Goal: Transaction & Acquisition: Download file/media

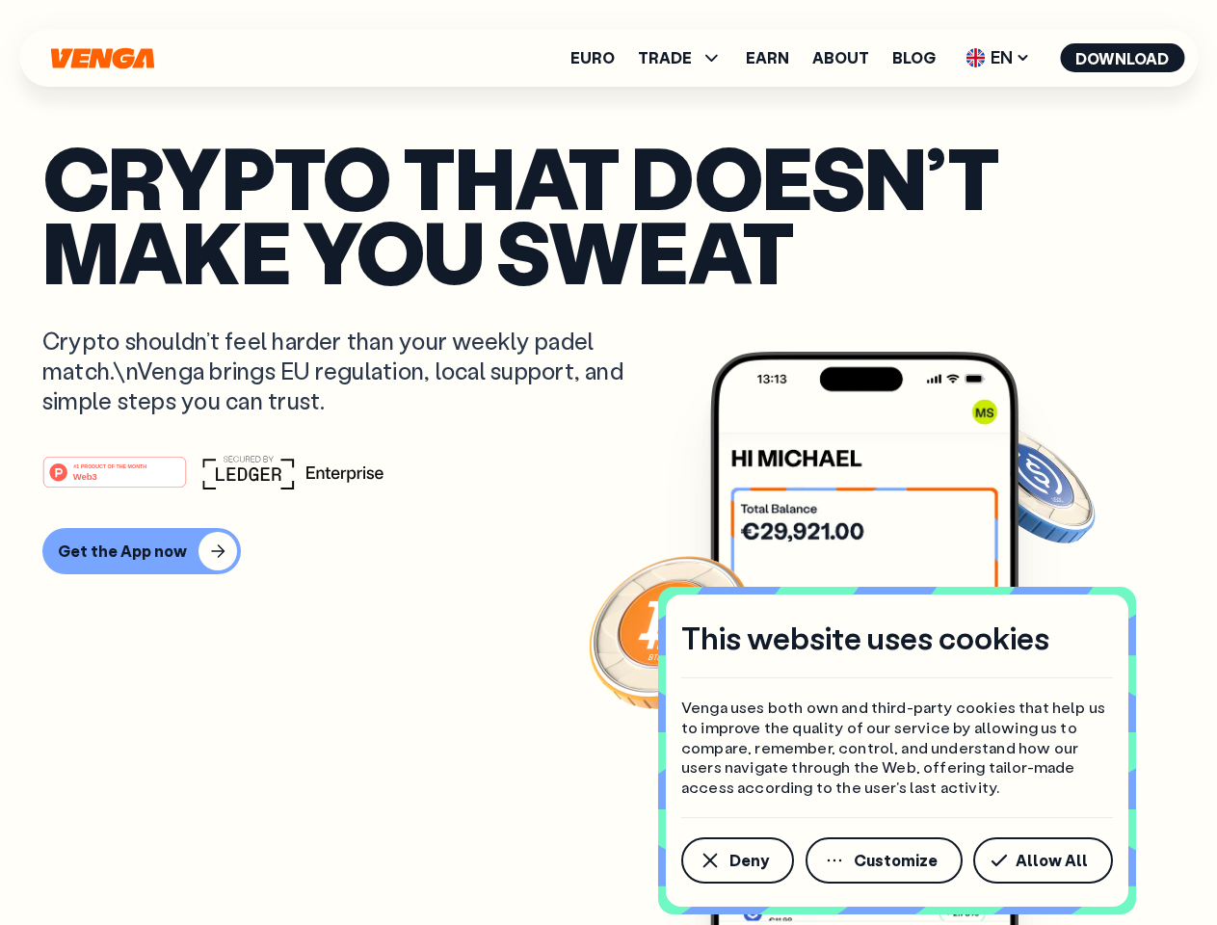
click at [608, 462] on div "#1 PRODUCT OF THE MONTH Web3" at bounding box center [608, 472] width 1132 height 35
click at [736, 860] on span "Deny" at bounding box center [748, 860] width 39 height 15
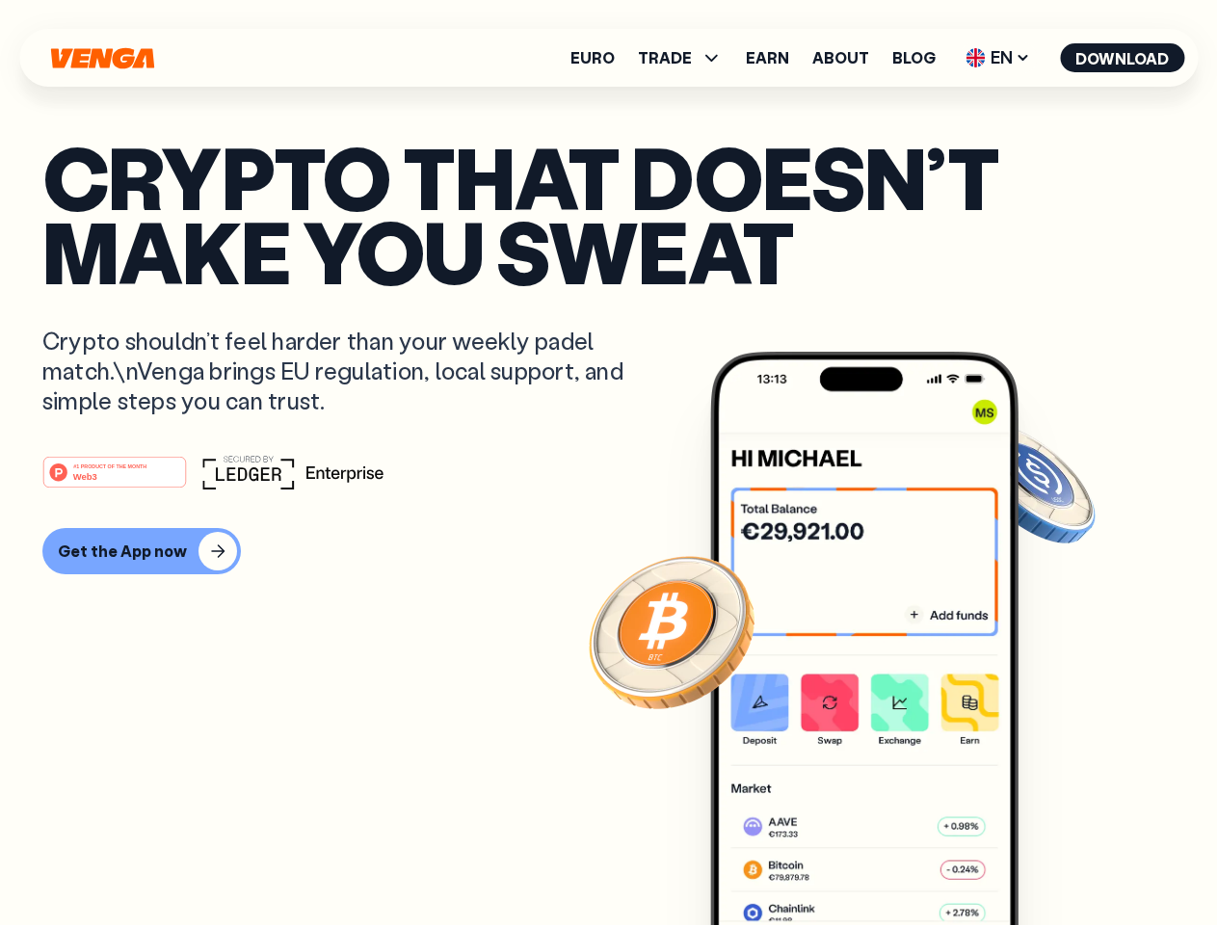
click at [885, 860] on img at bounding box center [864, 674] width 308 height 645
click at [1046, 860] on article "Crypto that doesn’t make you sweat Crypto shouldn’t feel harder than your weekl…" at bounding box center [608, 501] width 1132 height 722
click at [686, 58] on span "TRADE" at bounding box center [665, 57] width 54 height 15
click at [998, 58] on span "EN" at bounding box center [997, 57] width 78 height 31
click at [1122, 58] on button "Download" at bounding box center [1122, 57] width 124 height 29
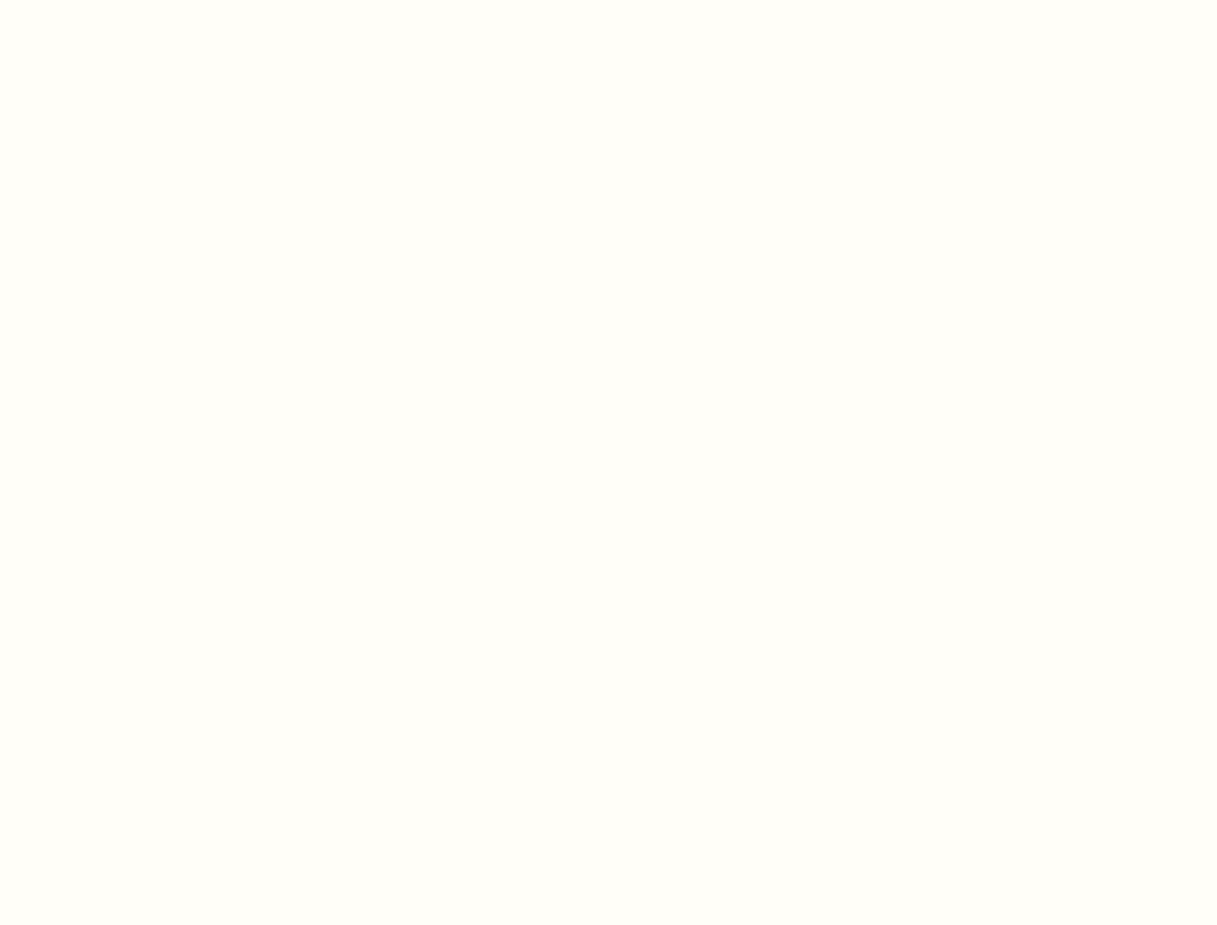
click at [608, 0] on html "This website uses cookies Venga uses both own and third-party cookies that help…" at bounding box center [608, 0] width 1217 height 0
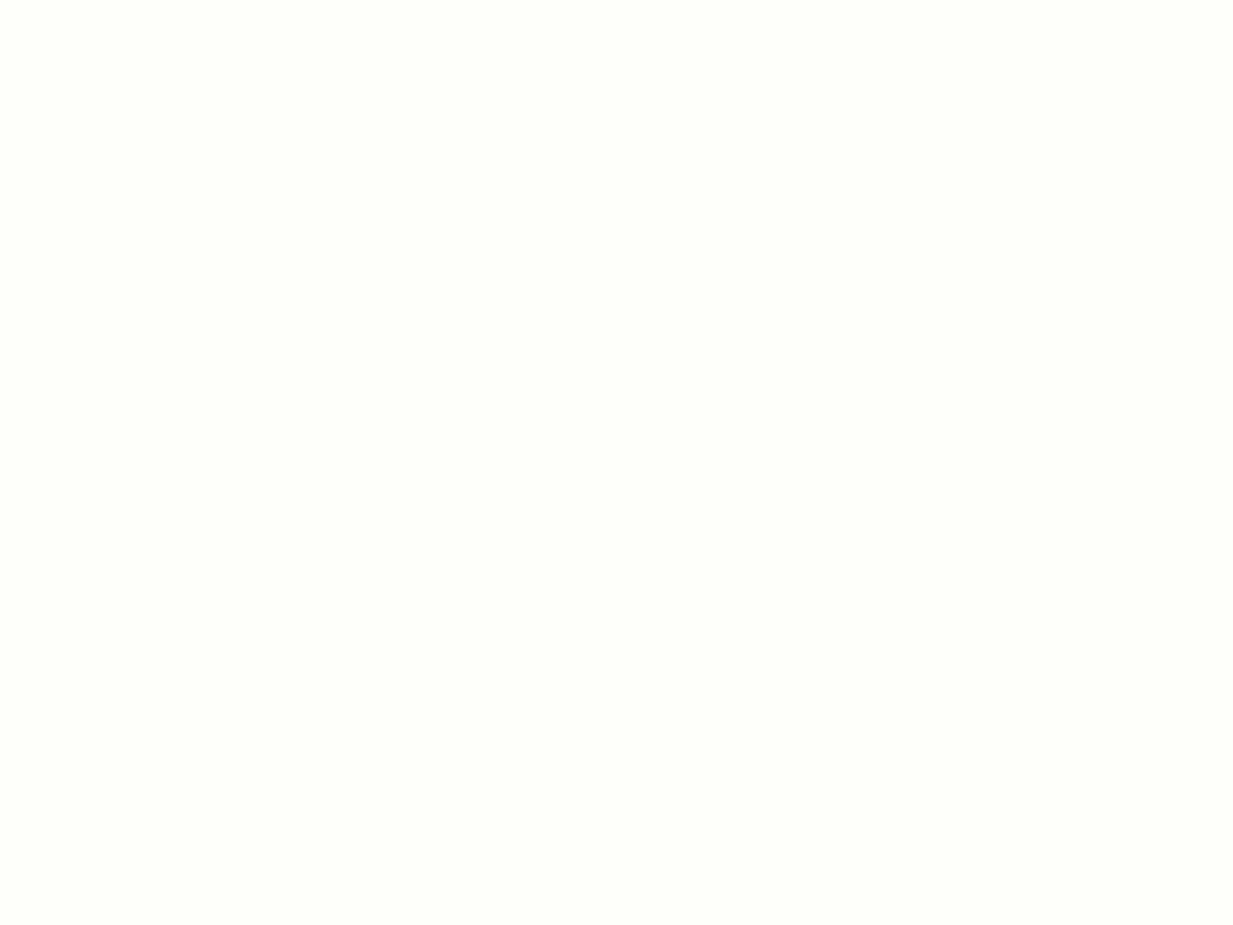
click at [139, 0] on html "This website uses cookies Venga uses both own and third-party cookies that help…" at bounding box center [616, 0] width 1233 height 0
click at [118, 0] on html "This website uses cookies Venga uses both own and third-party cookies that help…" at bounding box center [616, 0] width 1233 height 0
